Goal: Find specific page/section: Locate a particular part of the current website

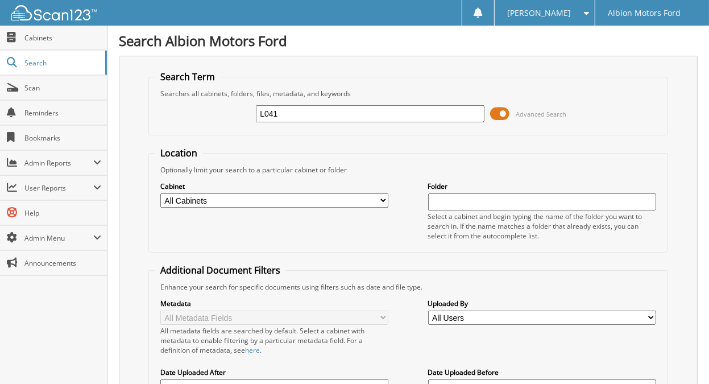
type input "L041"
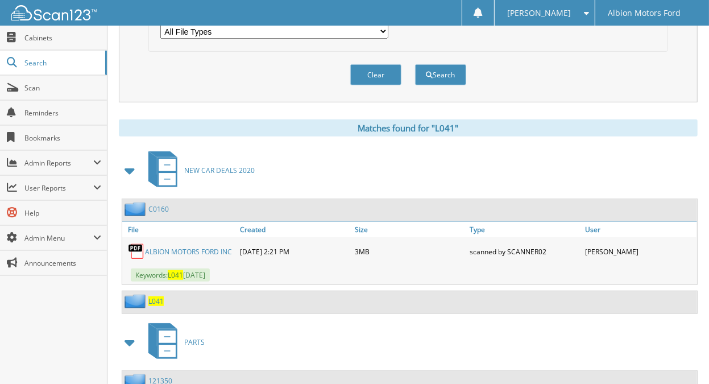
scroll to position [413, 0]
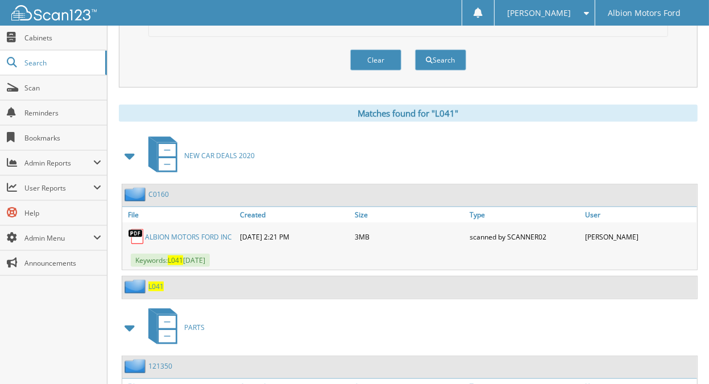
click at [123, 148] on span at bounding box center [130, 156] width 16 height 20
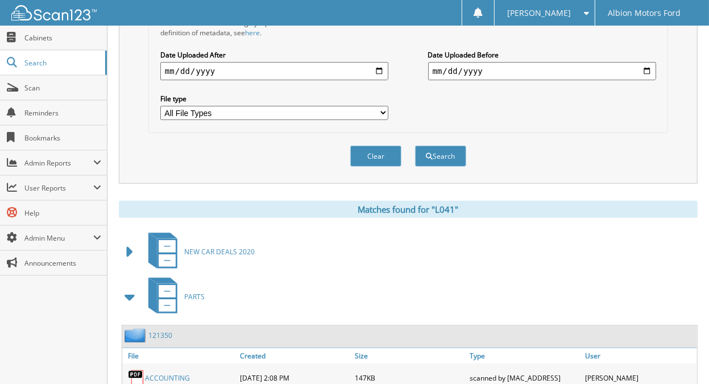
scroll to position [370, 0]
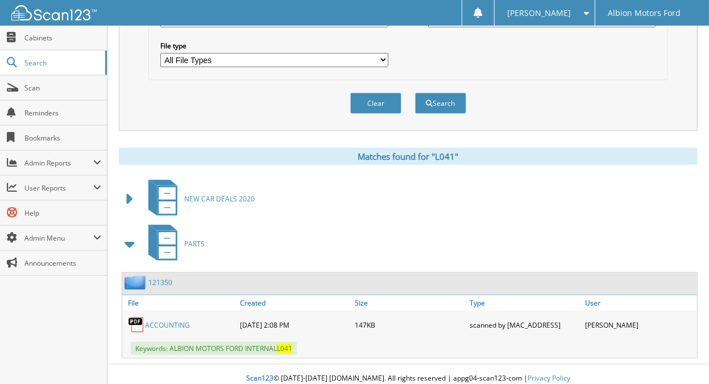
click at [134, 189] on span at bounding box center [130, 199] width 16 height 20
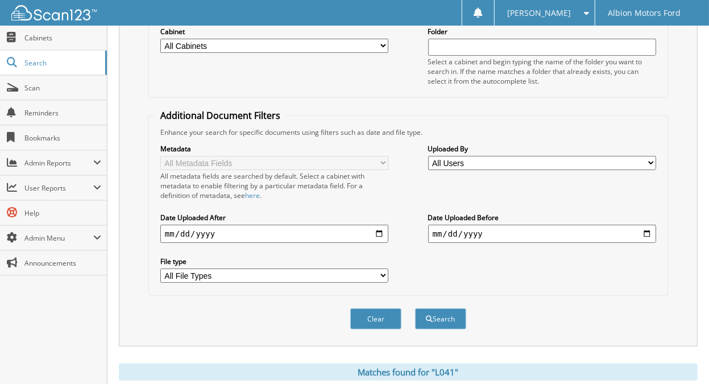
scroll to position [206, 0]
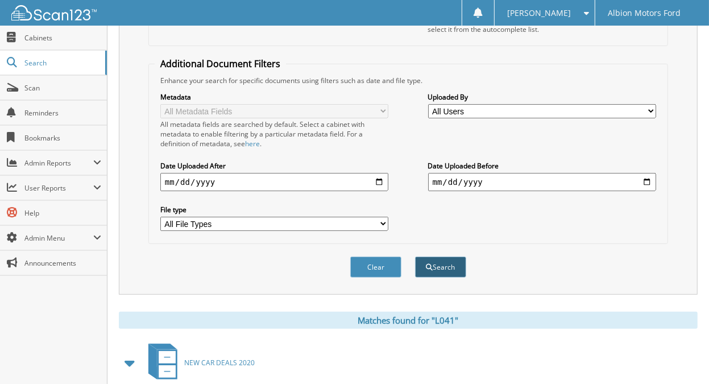
click at [440, 268] on button "Search" at bounding box center [440, 266] width 51 height 21
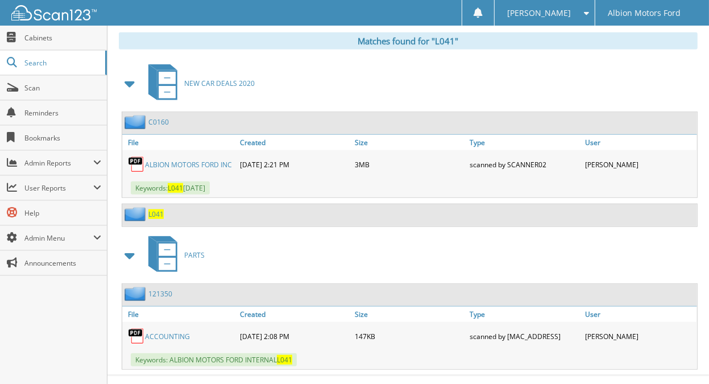
scroll to position [496, 0]
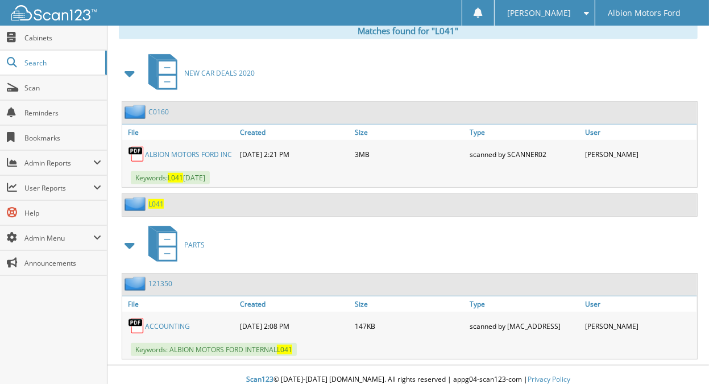
click at [217, 68] on span "NEW CAR DEALS 2020" at bounding box center [219, 73] width 71 height 10
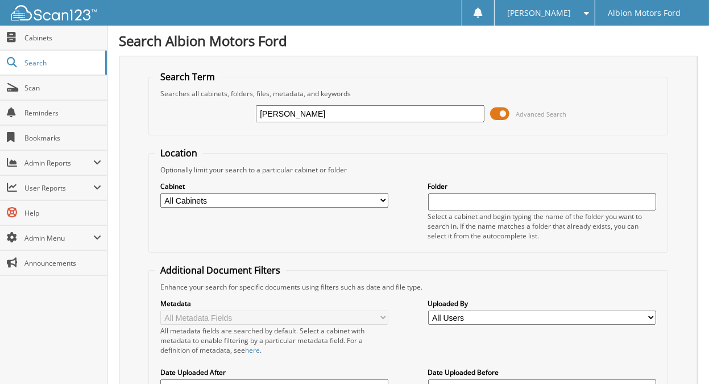
type input "[PERSON_NAME]"
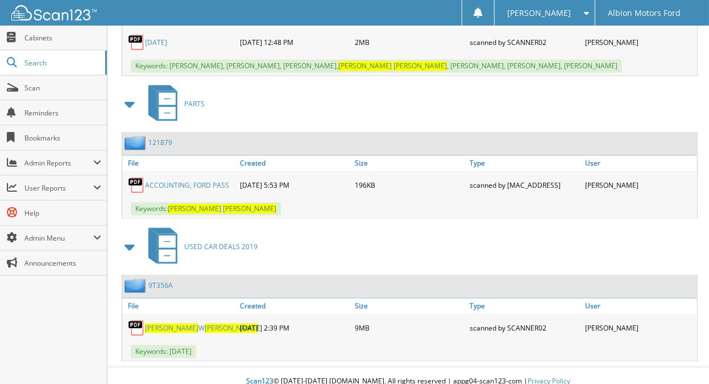
scroll to position [1117, 0]
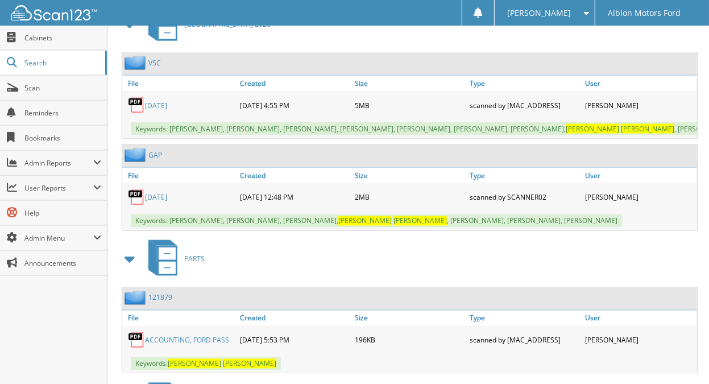
click at [583, 13] on span at bounding box center [583, 13] width 11 height 8
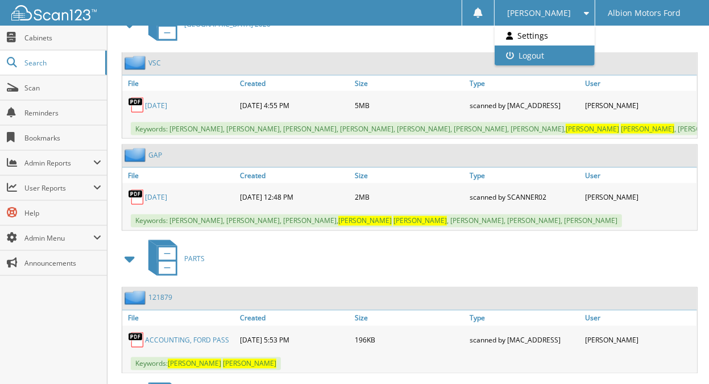
click at [567, 52] on link "Logout" at bounding box center [545, 55] width 100 height 20
